Goal: Navigation & Orientation: Find specific page/section

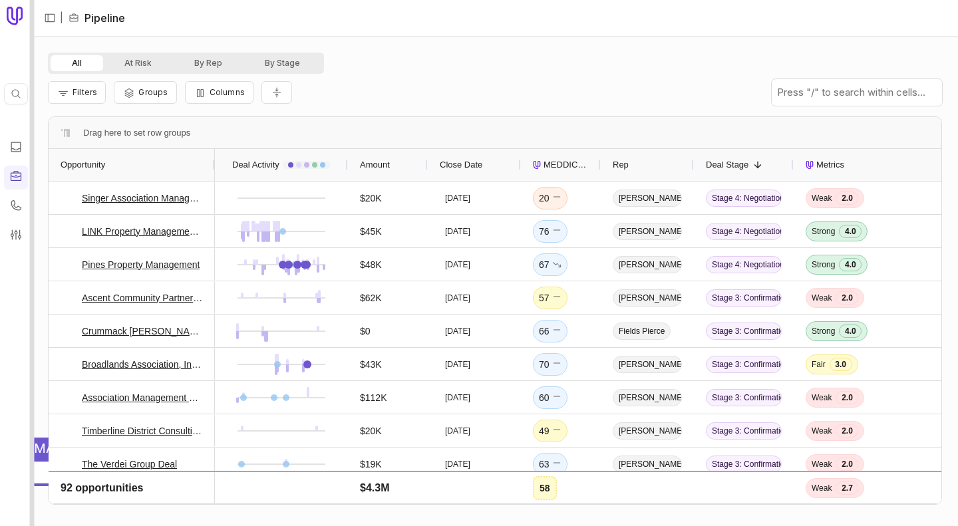
click at [33, 168] on div at bounding box center [32, 263] width 5 height 526
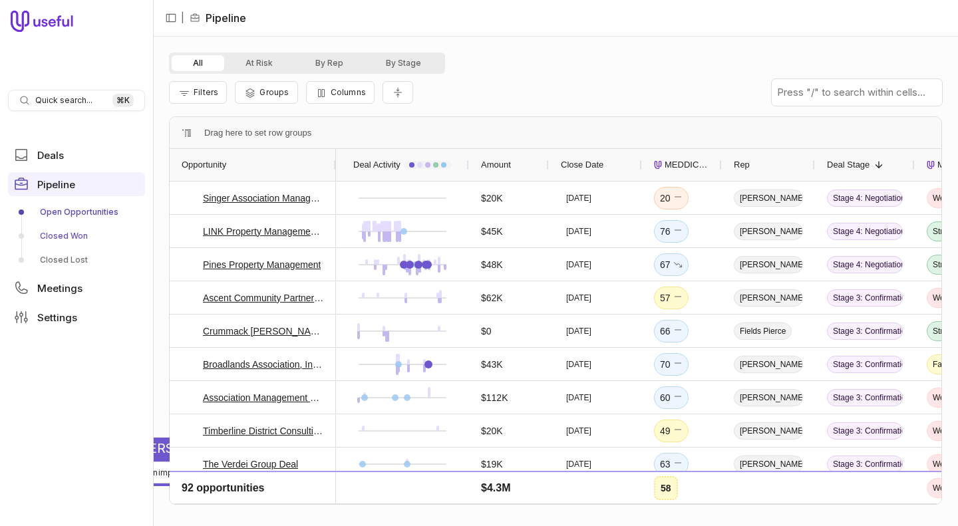
click at [53, 235] on link "Closed Won" at bounding box center [76, 235] width 137 height 21
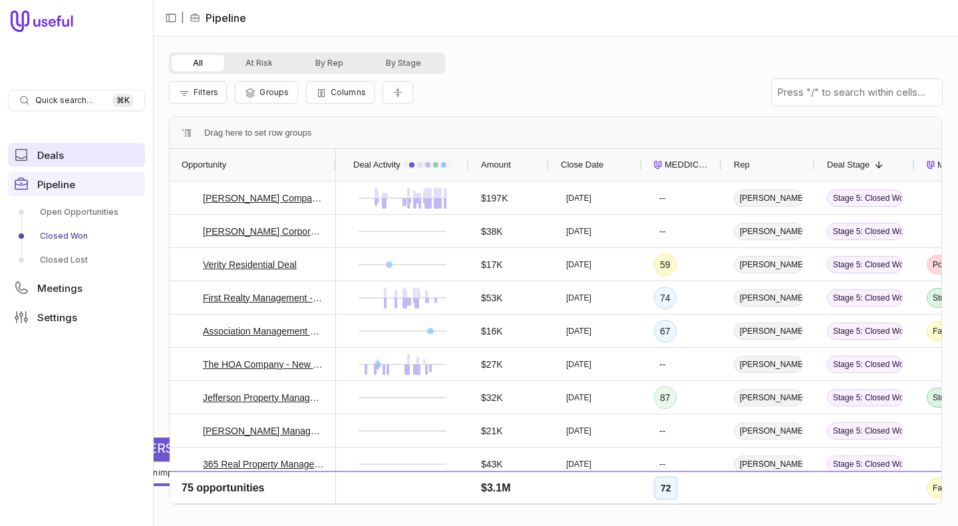
click at [54, 151] on span "Deals" at bounding box center [50, 155] width 27 height 10
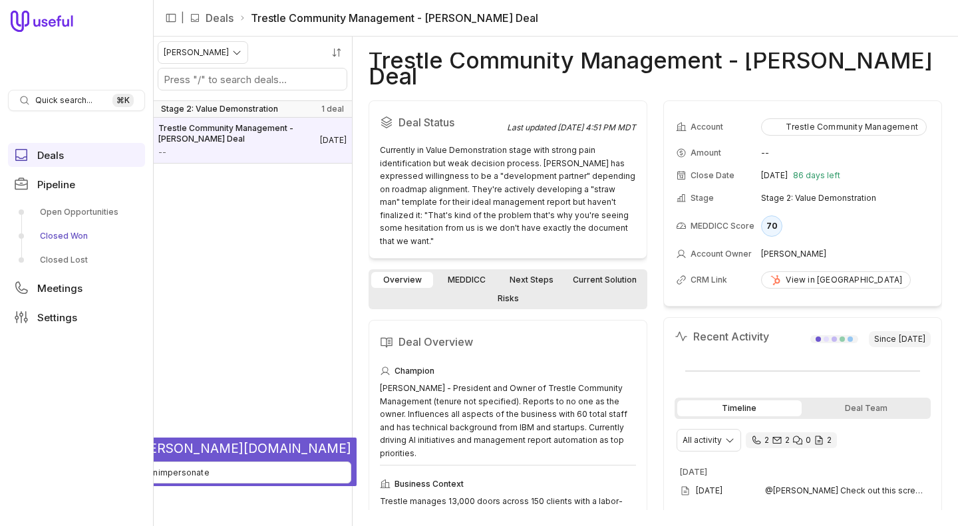
click at [80, 243] on link "Closed Won" at bounding box center [76, 235] width 137 height 21
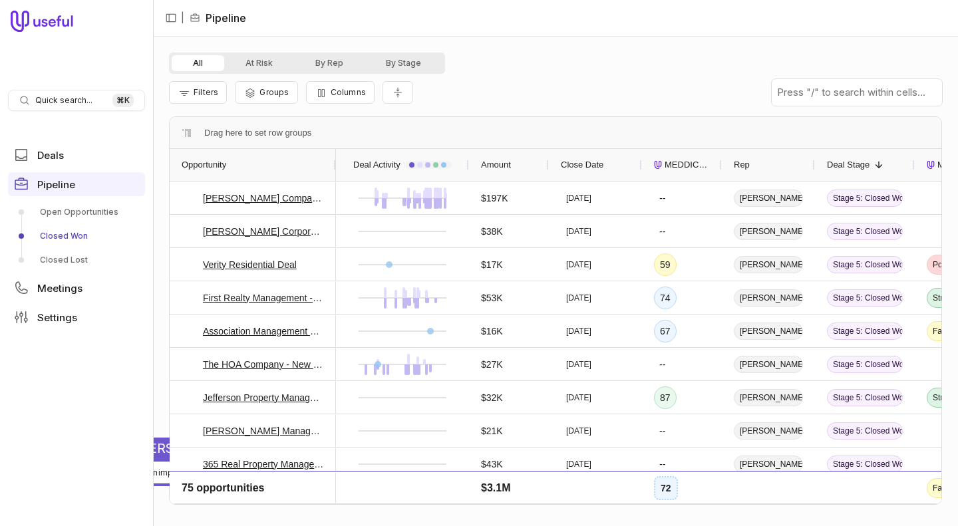
click at [589, 67] on div "All At Risk By Rep By Stage" at bounding box center [555, 63] width 773 height 21
click at [120, 52] on nav "Quick search... ⌘ K Deals Pipeline Open Opportunities Closed Won Closed Lost Me…" at bounding box center [76, 263] width 153 height 526
click at [153, 64] on div at bounding box center [153, 263] width 5 height 526
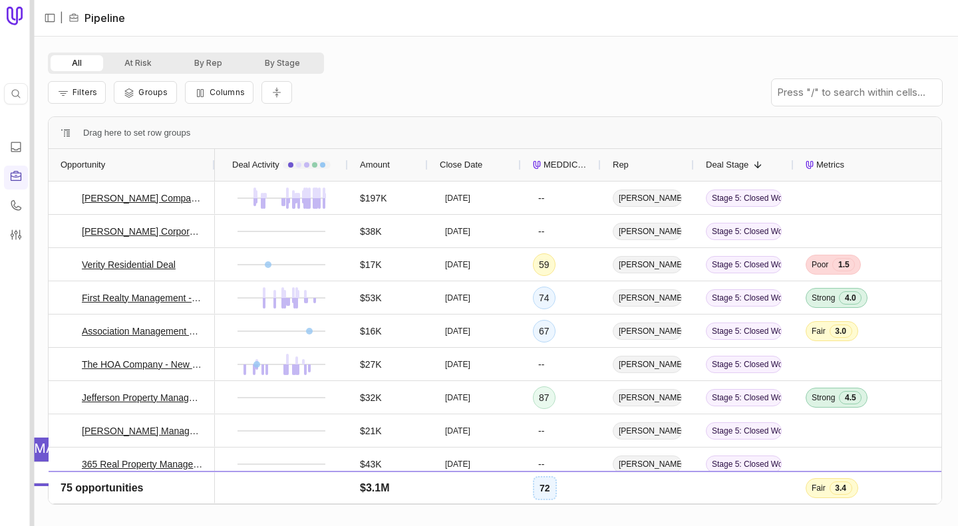
click at [31, 95] on div at bounding box center [32, 263] width 5 height 526
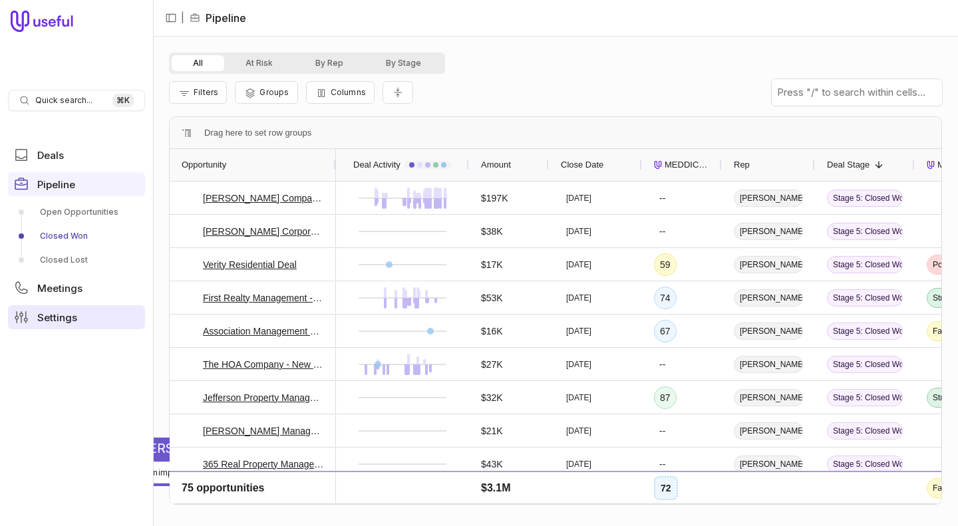
click at [63, 319] on span "Settings" at bounding box center [57, 318] width 40 height 10
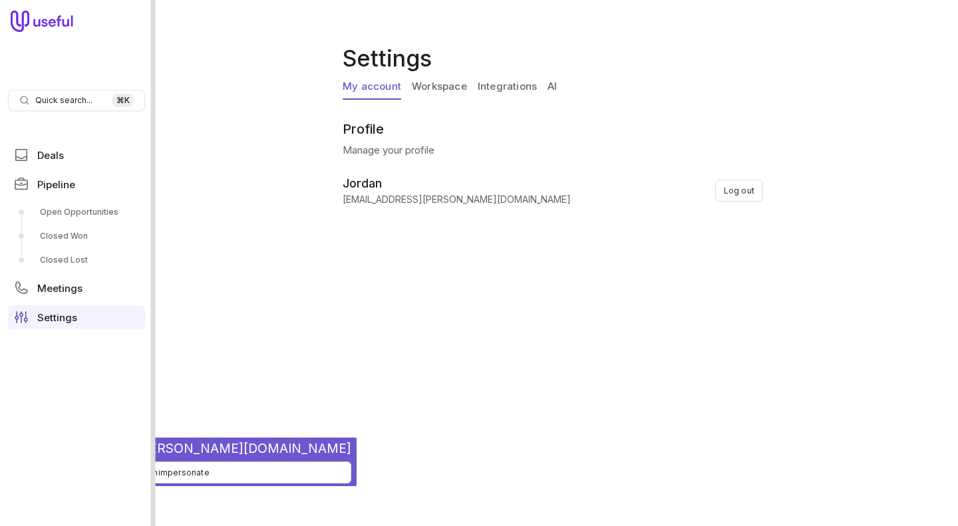
click at [154, 198] on div at bounding box center [153, 263] width 5 height 526
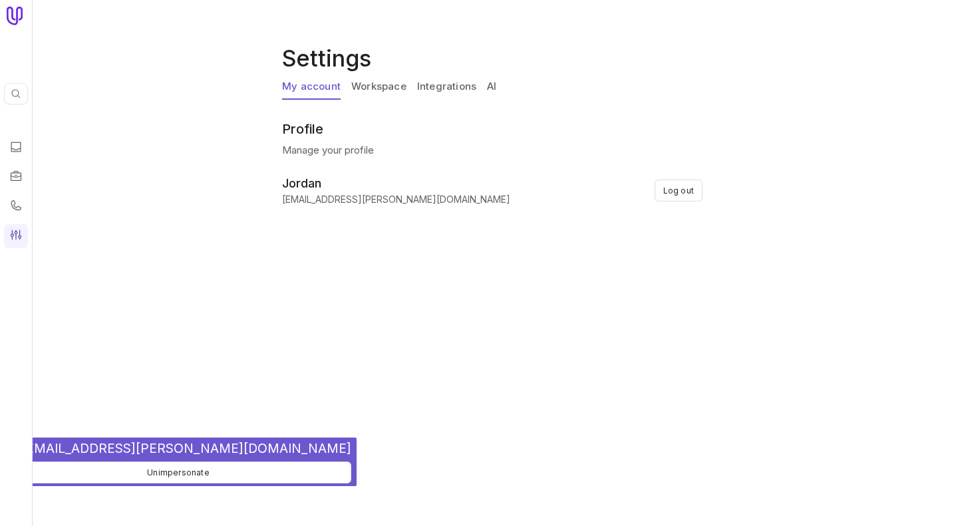
click at [441, 86] on link "Integrations" at bounding box center [446, 86] width 59 height 25
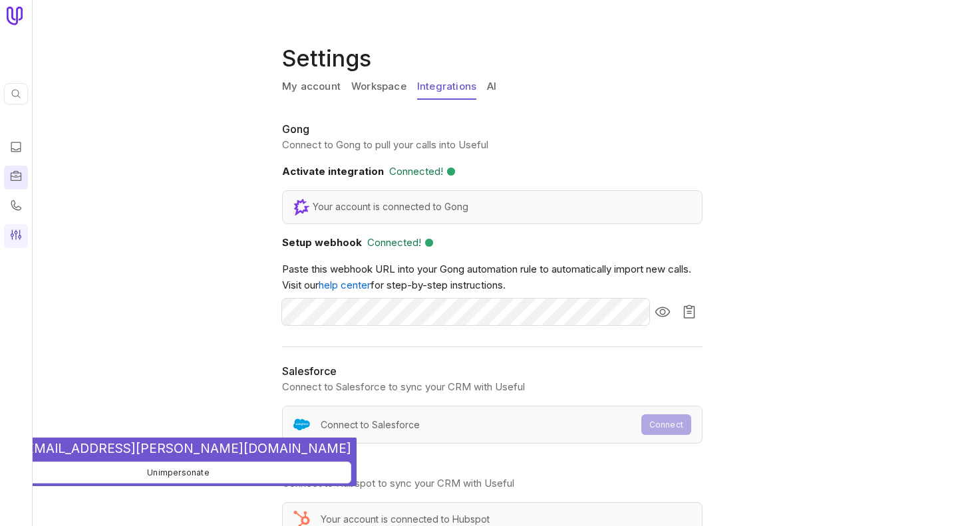
click at [13, 180] on icon at bounding box center [16, 175] width 11 height 10
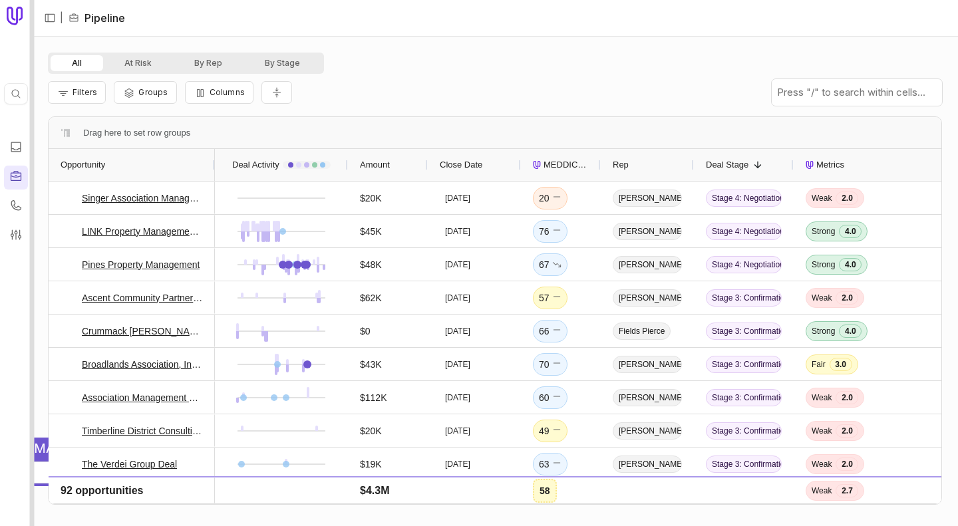
click at [31, 178] on div at bounding box center [32, 263] width 5 height 526
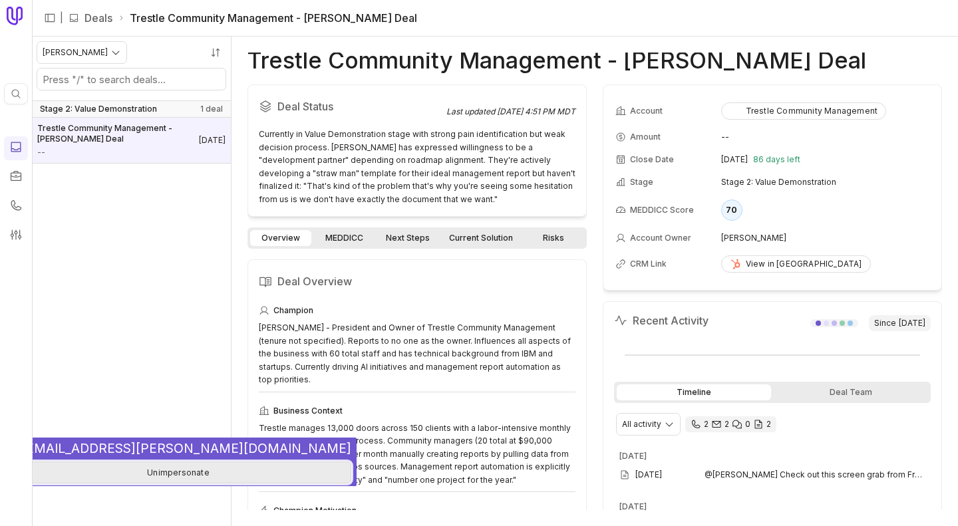
click at [130, 475] on button "Unimpersonate" at bounding box center [178, 473] width 346 height 22
